Goal: Register for event/course

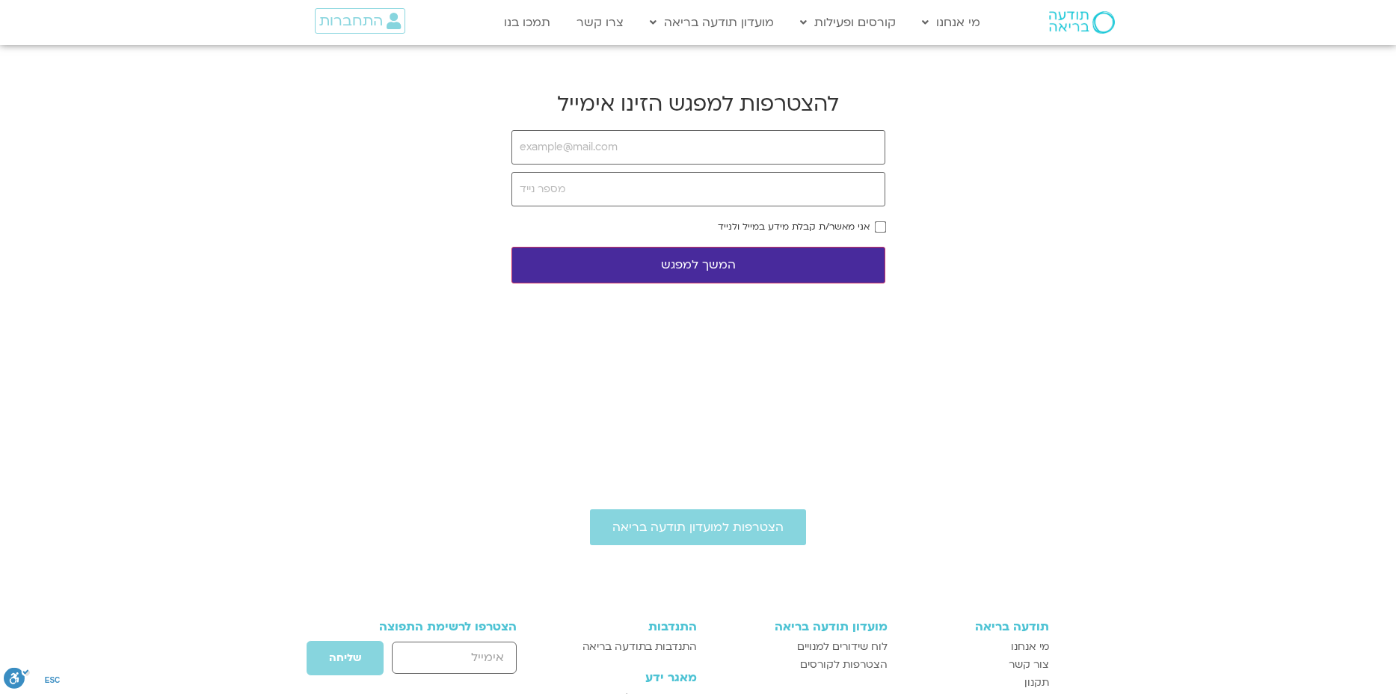
type input "[EMAIL_ADDRESS][DOMAIN_NAME]"
click at [577, 184] on input "tel" at bounding box center [699, 189] width 374 height 34
click at [651, 177] on input "tel" at bounding box center [699, 189] width 374 height 34
type input "0527079260"
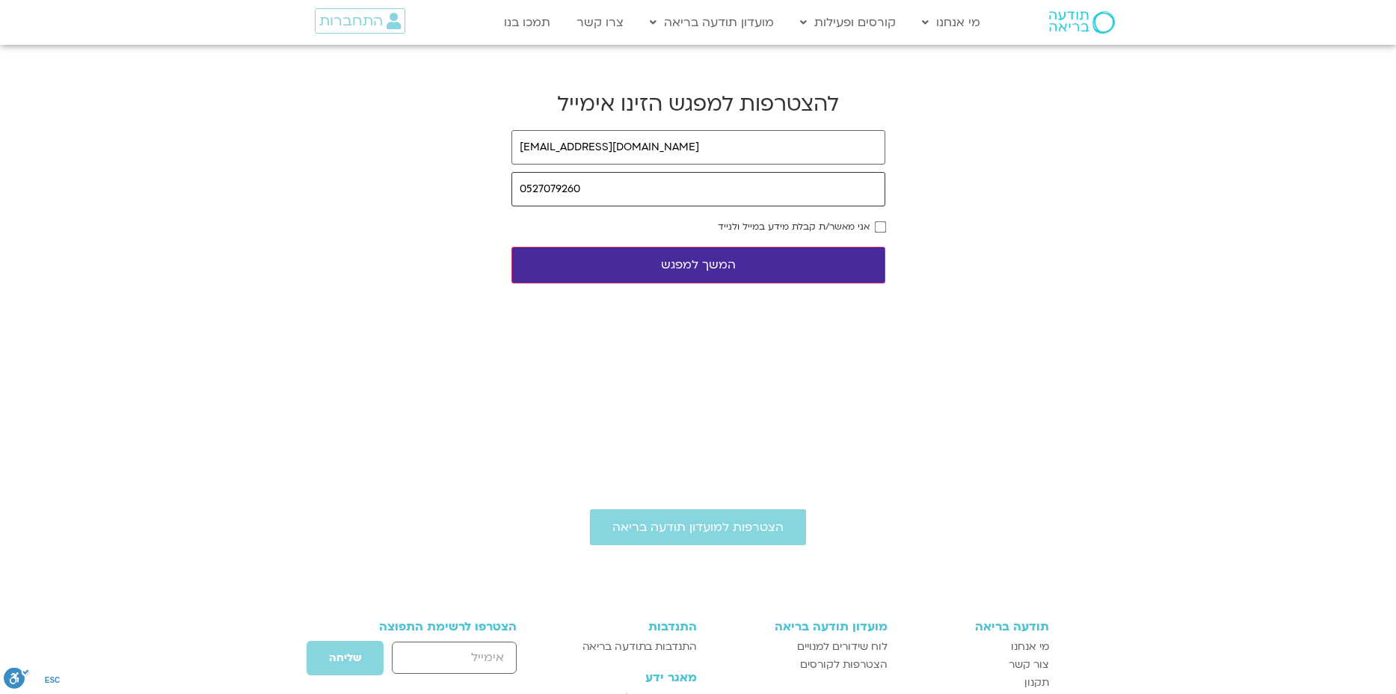
click at [512, 247] on button "המשך למפגש" at bounding box center [699, 265] width 374 height 37
click at [706, 257] on button "המשך למפגש" at bounding box center [699, 265] width 374 height 37
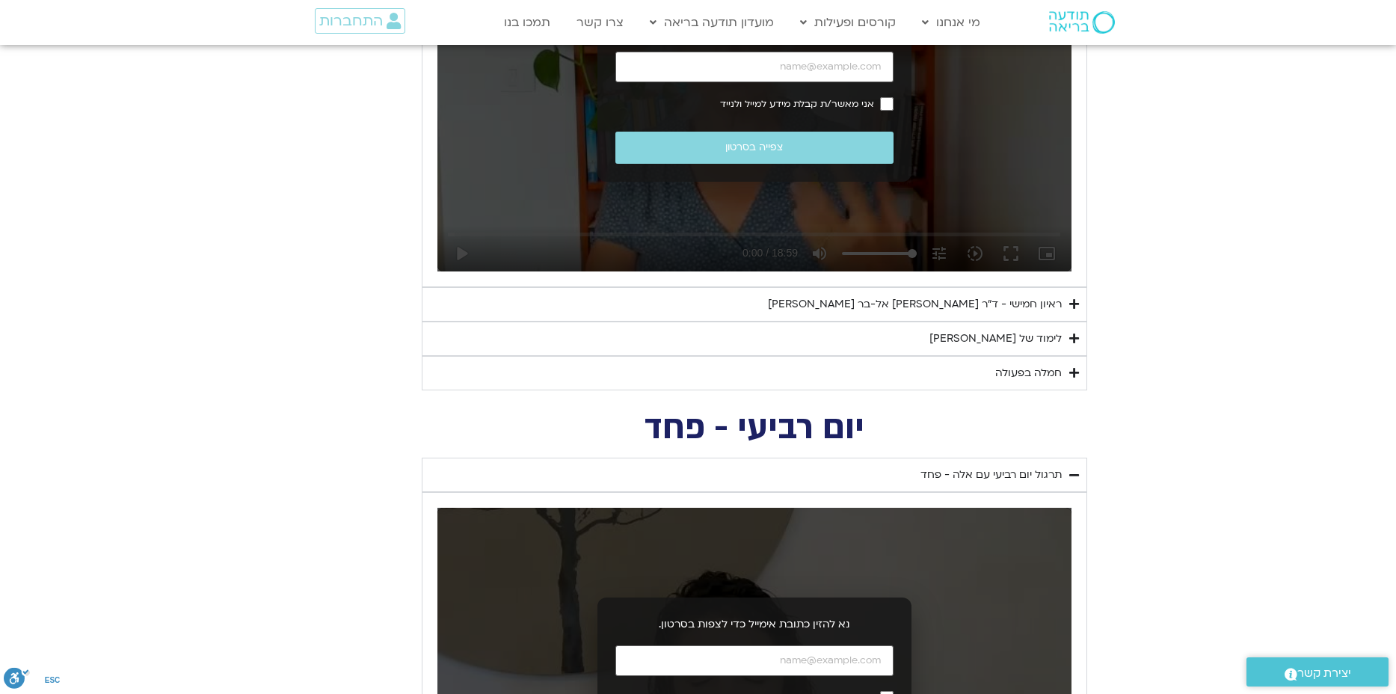
scroll to position [1006, 0]
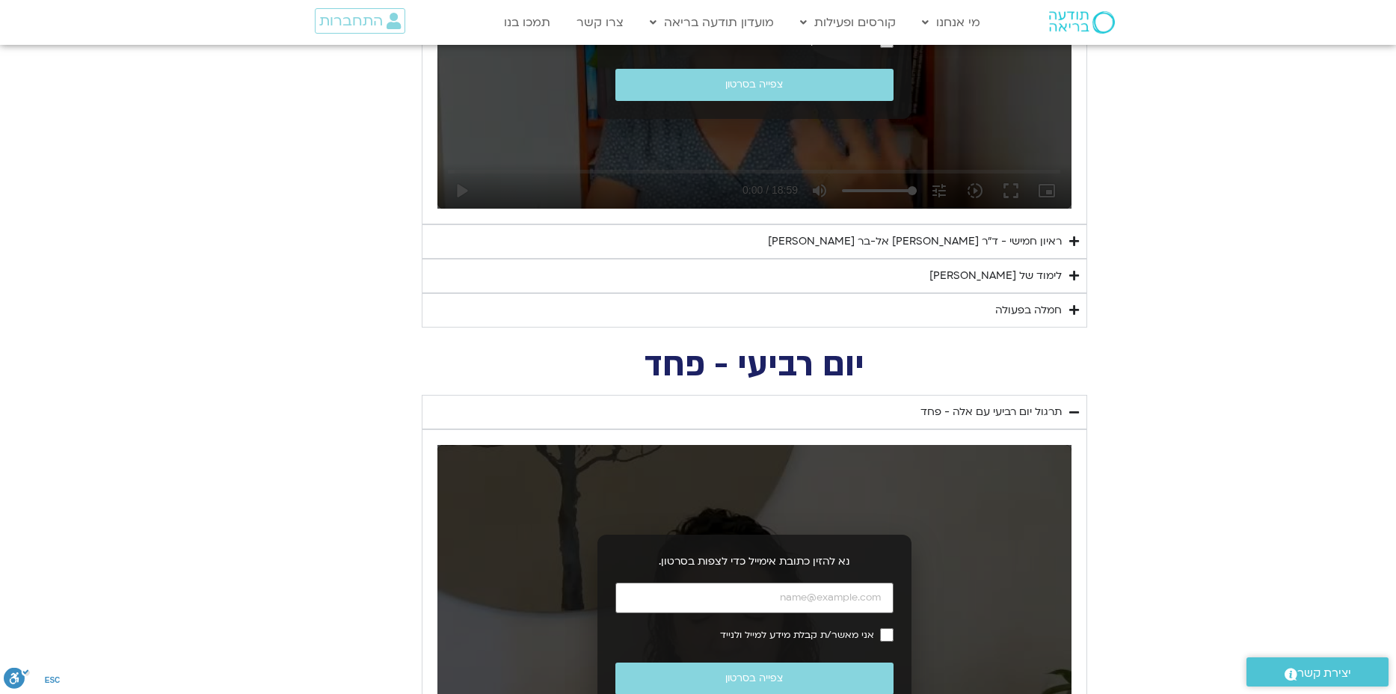
click at [1031, 272] on div "לימוד של טארה" at bounding box center [996, 276] width 132 height 18
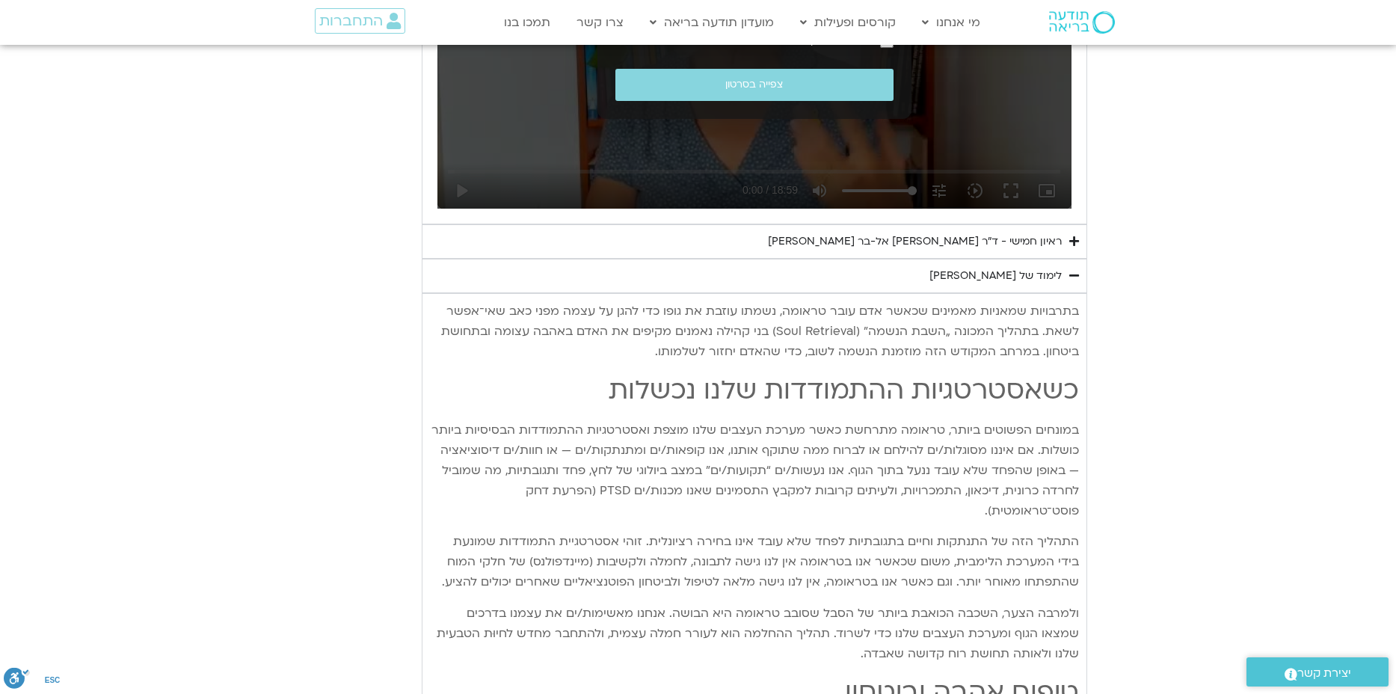
click at [1031, 272] on div "לימוד של טארה" at bounding box center [996, 276] width 132 height 18
